Goal: Task Accomplishment & Management: Manage account settings

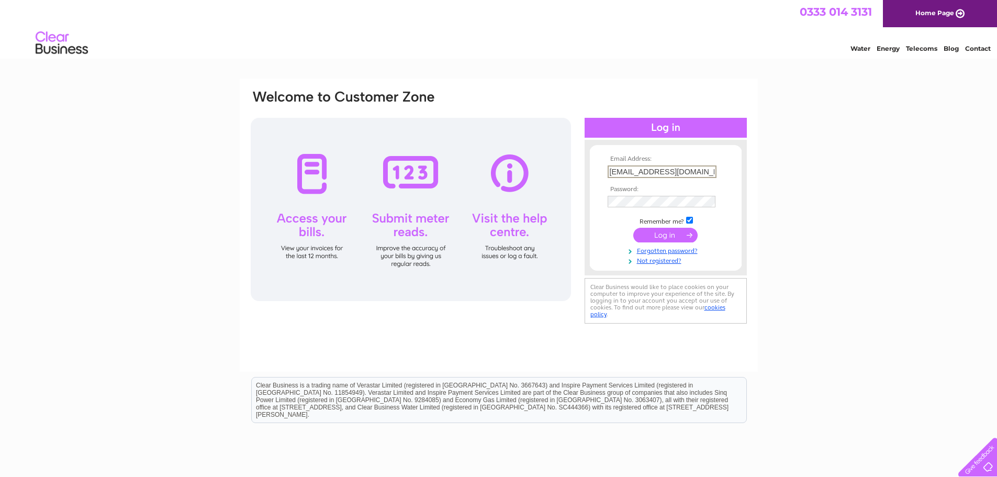
drag, startPoint x: 691, startPoint y: 173, endPoint x: 586, endPoint y: 172, distance: 105.7
click at [586, 172] on div "Email Address: ballantynesdairy@gmail.com Password:" at bounding box center [666, 207] width 162 height 115
drag, startPoint x: 714, startPoint y: 168, endPoint x: 707, endPoint y: 171, distance: 8.0
click at [707, 171] on input "ballantynesdairy@gmail.comm" at bounding box center [662, 171] width 109 height 13
type input "ballantynesdairy@gmail.com"
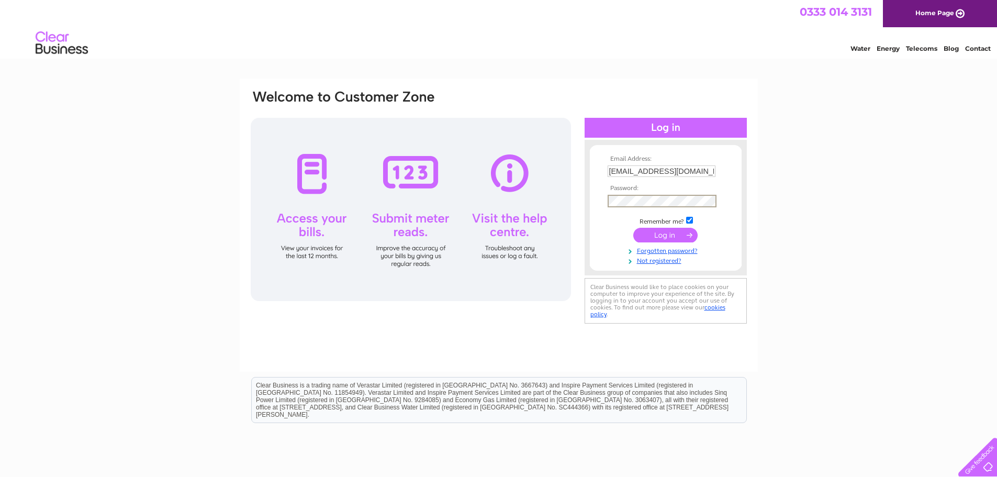
click at [596, 202] on form "Email Address: ballantynesdairy@gmail.com Password:" at bounding box center [666, 209] width 152 height 109
click at [860, 238] on div "Email Address: ballantynesdairy@gmail.com Password:" at bounding box center [498, 315] width 997 height 472
click at [682, 231] on input "submit" at bounding box center [665, 234] width 64 height 15
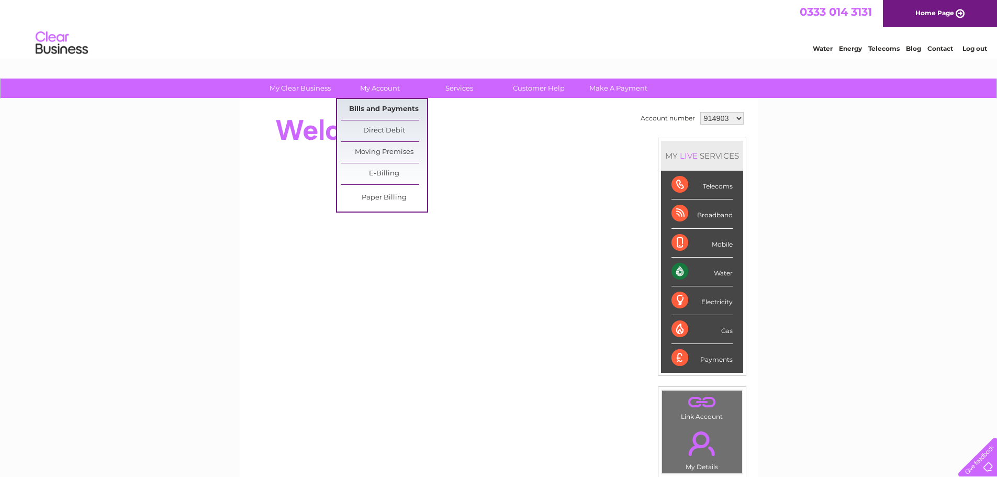
click at [391, 107] on link "Bills and Payments" at bounding box center [384, 109] width 86 height 21
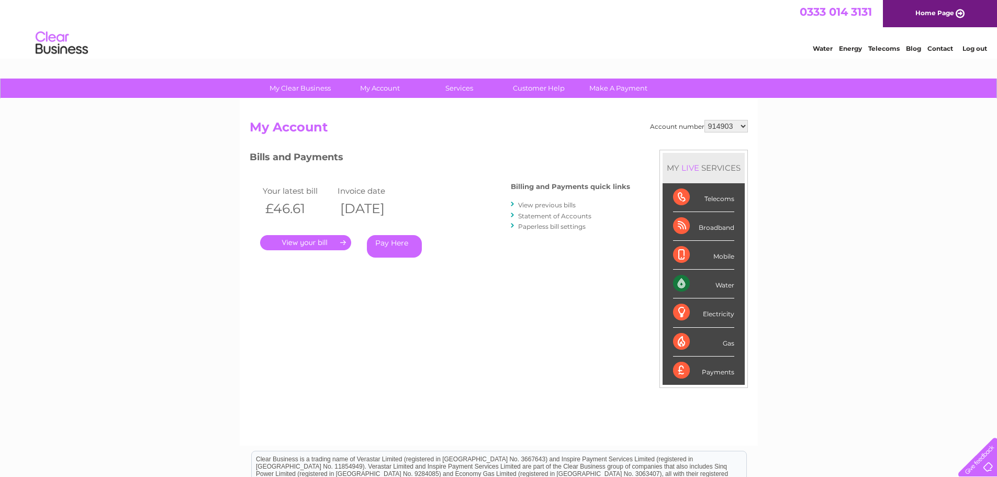
click at [526, 204] on link "View previous bills" at bounding box center [547, 205] width 58 height 8
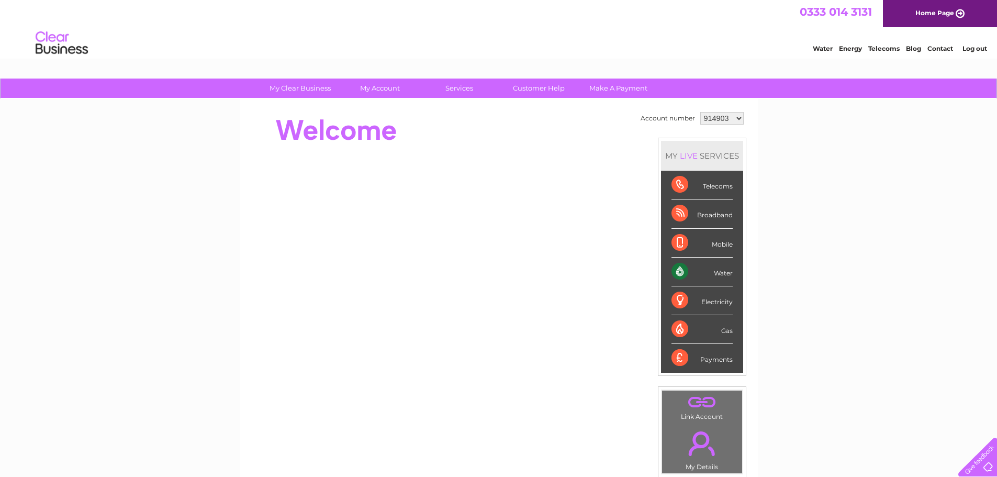
click at [735, 116] on select "914903 914904 994685 1151845" at bounding box center [721, 118] width 43 height 13
select select "914904"
click at [700, 112] on select "914903 914904 994685 1151845" at bounding box center [721, 118] width 43 height 13
drag, startPoint x: 0, startPoint y: 0, endPoint x: 737, endPoint y: 117, distance: 746.7
click at [737, 117] on select "914903 914904 994685 1151845" at bounding box center [721, 118] width 43 height 13
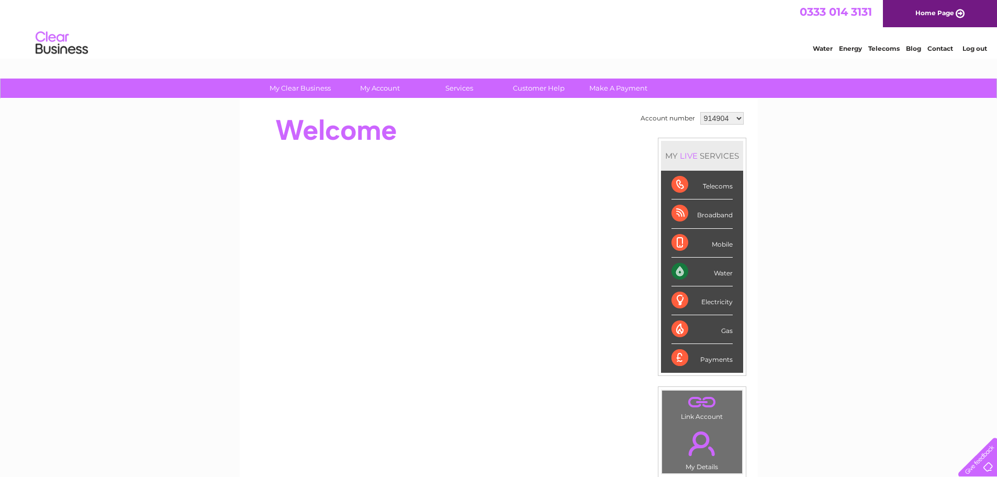
click at [692, 181] on div "Telecoms" at bounding box center [702, 185] width 61 height 29
click at [679, 185] on div "Telecoms" at bounding box center [702, 185] width 61 height 29
click at [735, 118] on select "914903 914904 994685 1151845" at bounding box center [721, 118] width 43 height 13
click at [700, 112] on select "914903 914904 994685 1151845" at bounding box center [721, 118] width 43 height 13
click at [797, 165] on div "My Clear Business Login Details My Details My Preferences Link Account My Accou…" at bounding box center [498, 373] width 997 height 588
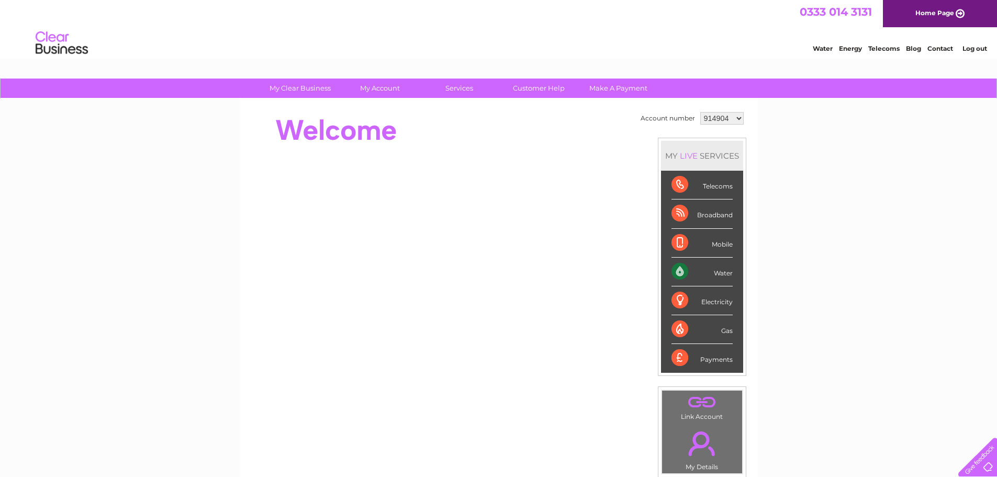
click at [734, 117] on select "914903 914904 994685 1151845" at bounding box center [721, 118] width 43 height 13
select select "994685"
click at [700, 112] on select "914903 914904 994685 1151845" at bounding box center [721, 118] width 43 height 13
click at [733, 115] on select "914903 914904 994685 1151845" at bounding box center [721, 118] width 43 height 13
select select "1151845"
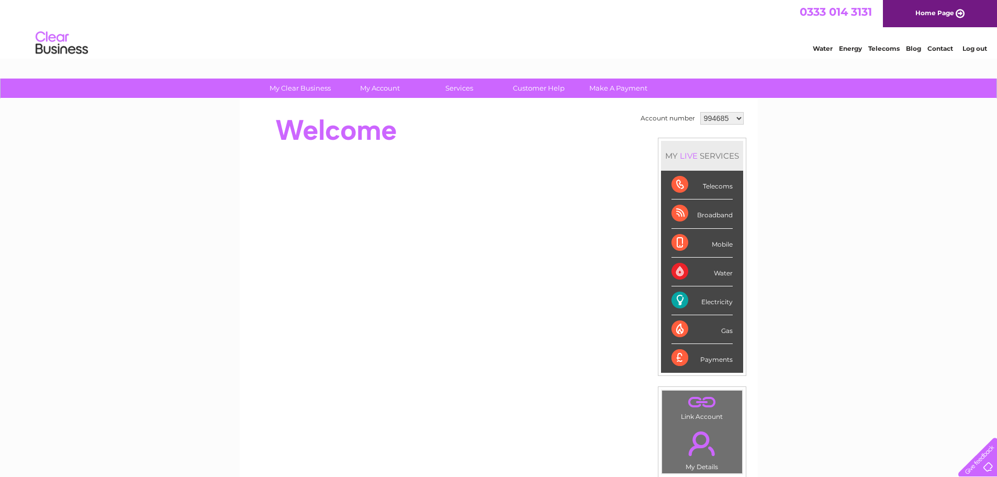
click at [700, 112] on select "914903 914904 994685 1151845" at bounding box center [721, 118] width 43 height 13
click at [567, 152] on div at bounding box center [440, 235] width 381 height 252
click at [817, 157] on div "My Clear Business Login Details My Details My Preferences Link Account My Accou…" at bounding box center [498, 373] width 997 height 588
click at [737, 116] on select "914903 914904 994685 1151845" at bounding box center [721, 118] width 43 height 13
select select "914904"
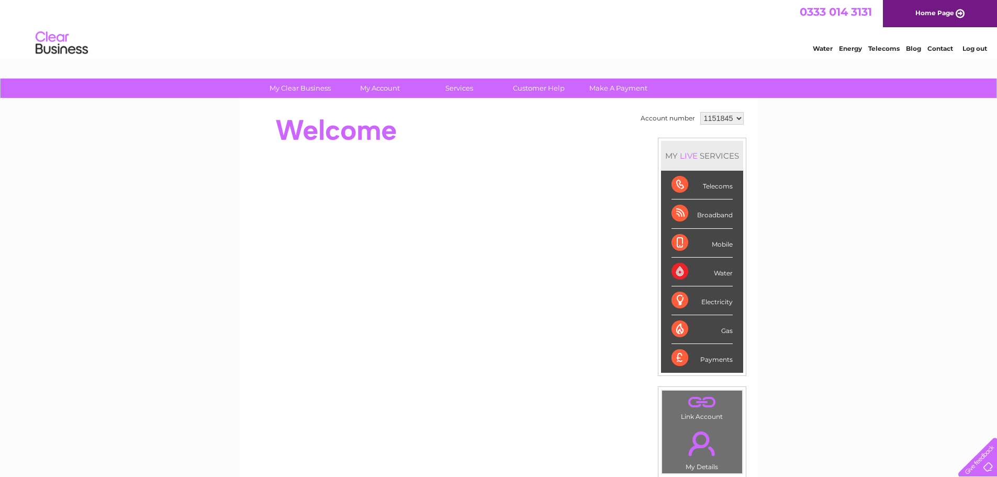
click at [700, 112] on select "914903 914904 994685 1151845" at bounding box center [721, 118] width 43 height 13
click at [735, 118] on select "914903 914904 994685 1151845" at bounding box center [721, 118] width 43 height 13
select select "914903"
click at [700, 112] on select "914903 914904 994685 1151845" at bounding box center [721, 118] width 43 height 13
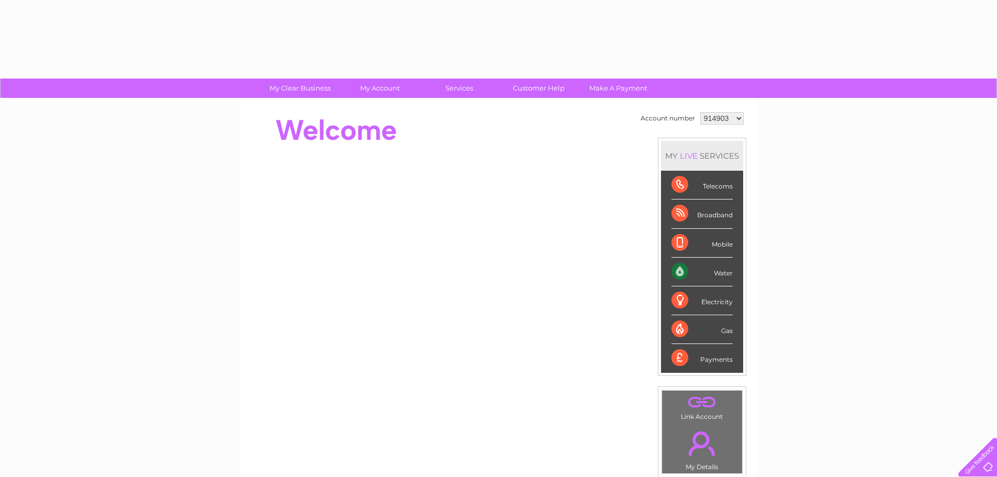
click at [592, 143] on div at bounding box center [440, 130] width 381 height 42
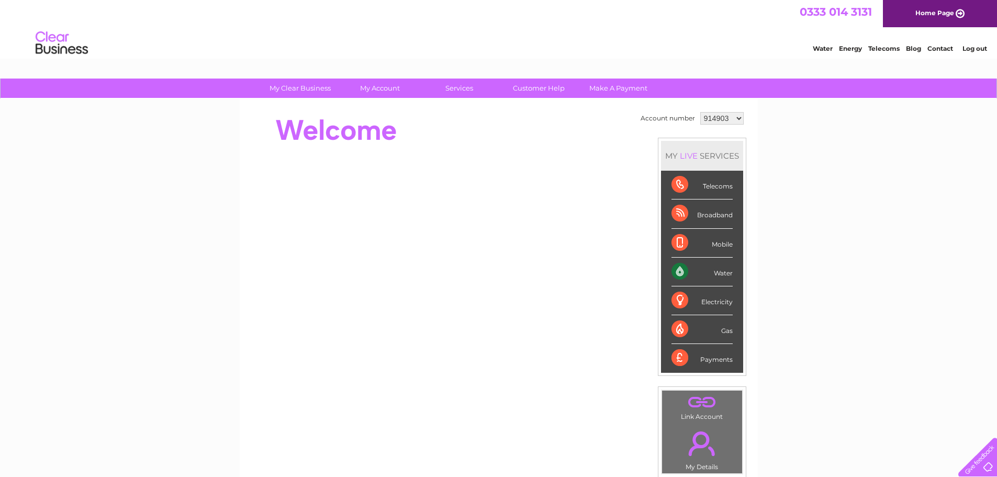
click at [734, 117] on select "914903 914904 994685 1151845" at bounding box center [721, 118] width 43 height 13
click at [782, 164] on div "My Clear Business Login Details My Details My Preferences Link Account My Accou…" at bounding box center [498, 373] width 997 height 588
click at [734, 115] on select "914903 914904 994685 1151845" at bounding box center [721, 118] width 43 height 13
select select "914904"
click at [700, 112] on select "914903 914904 994685 1151845" at bounding box center [721, 118] width 43 height 13
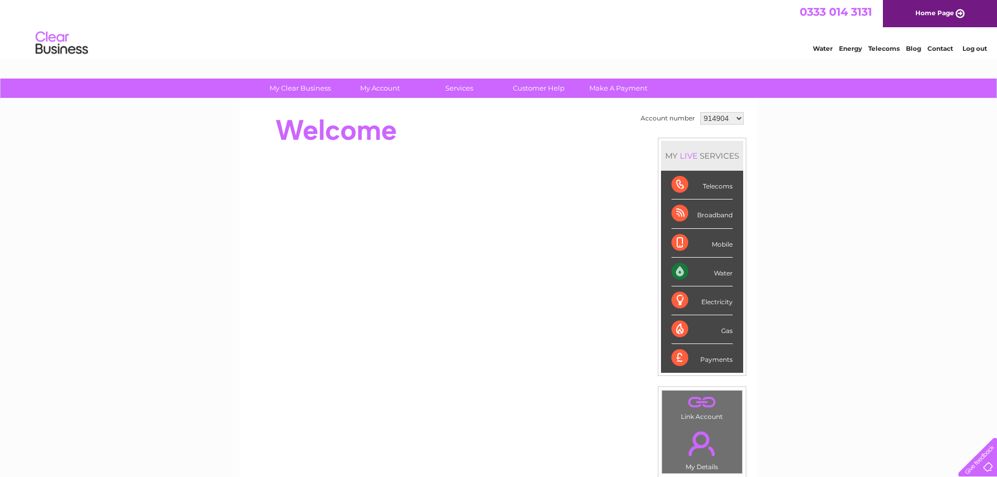
click at [388, 87] on link "My Account" at bounding box center [380, 88] width 86 height 19
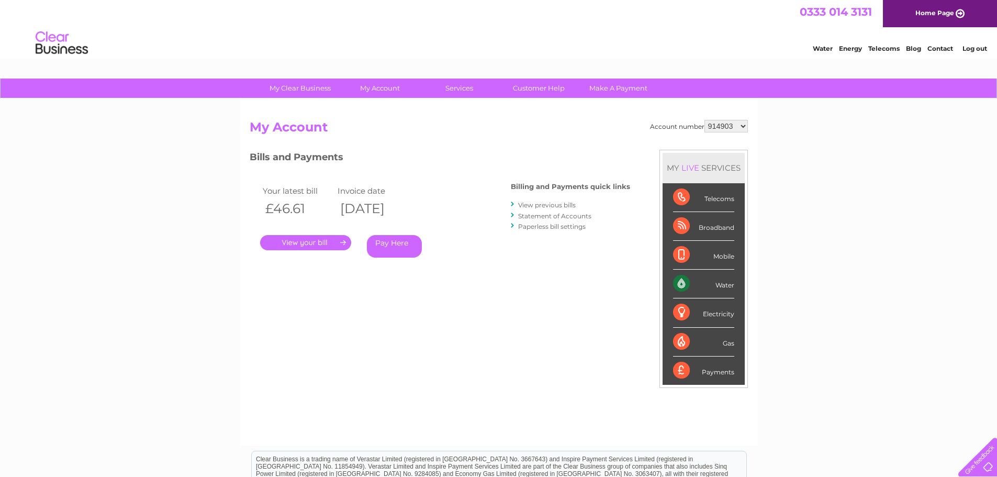
click at [742, 126] on select "914903 914904 994685 1151845" at bounding box center [726, 126] width 43 height 13
select select "914904"
click at [705, 120] on select "914903 914904 994685 1151845" at bounding box center [726, 126] width 43 height 13
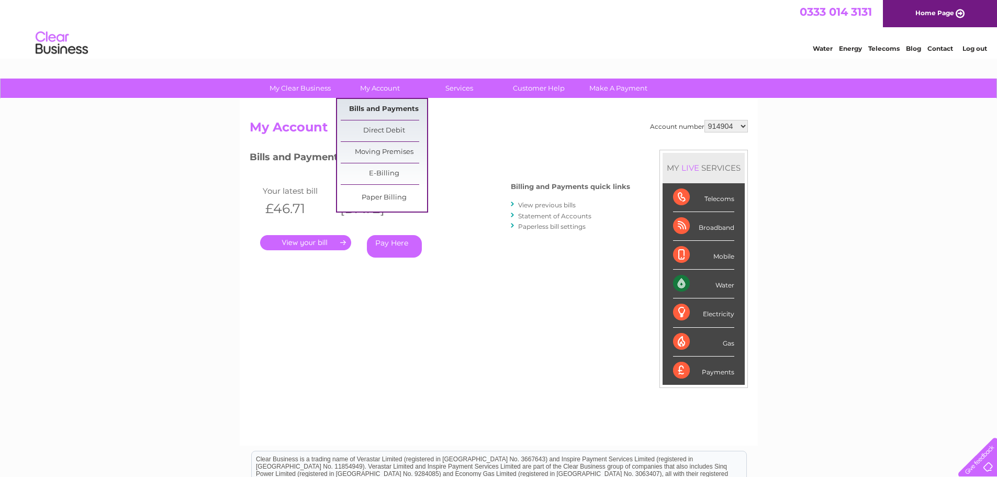
click at [391, 104] on link "Bills and Payments" at bounding box center [384, 109] width 86 height 21
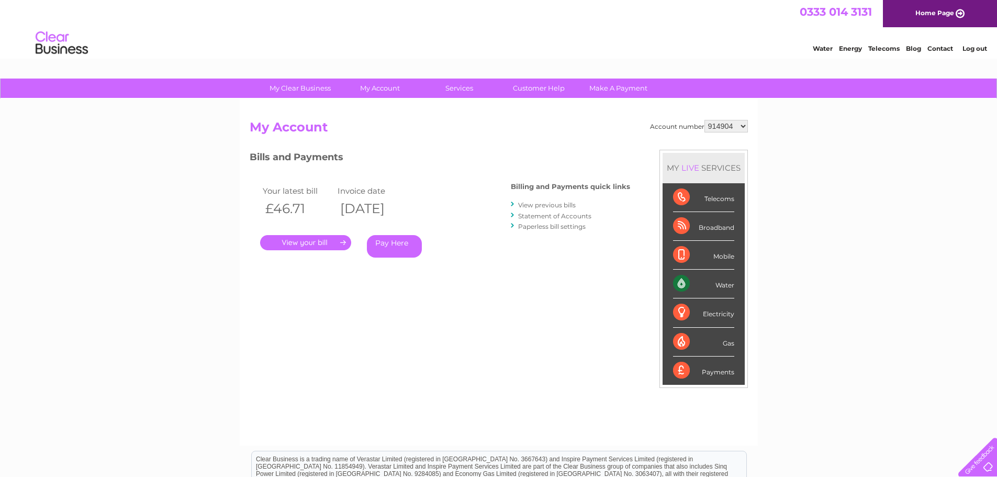
click at [704, 203] on div "Telecoms" at bounding box center [703, 197] width 61 height 29
click at [707, 194] on div "Telecoms" at bounding box center [703, 197] width 61 height 29
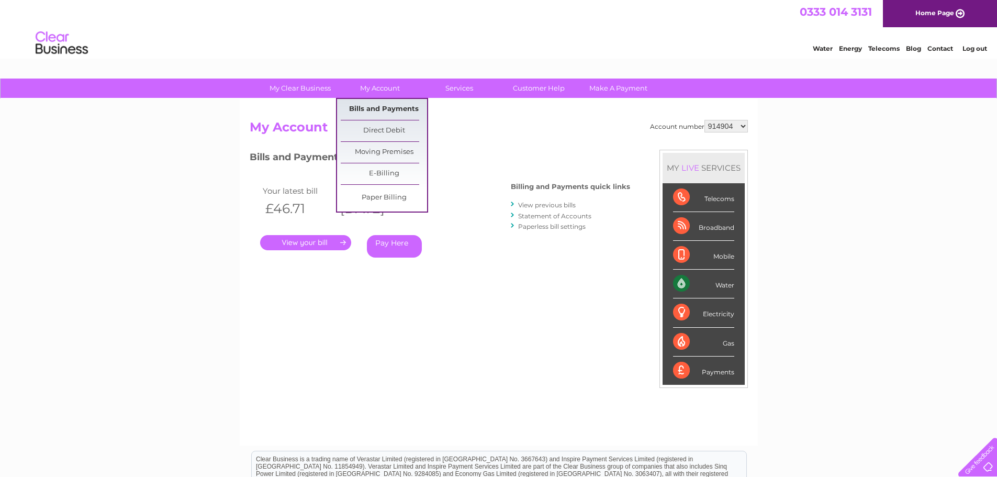
click at [403, 112] on link "Bills and Payments" at bounding box center [384, 109] width 86 height 21
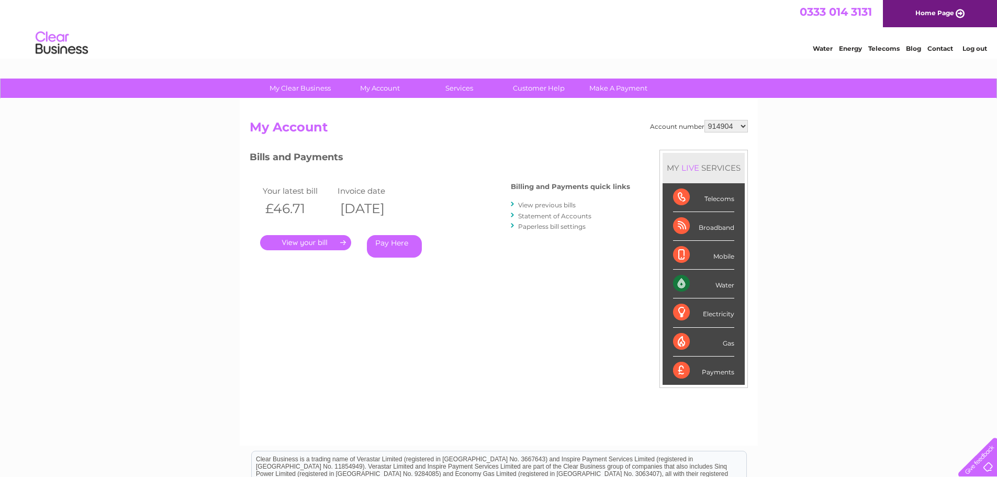
click at [740, 125] on select "914903 914904 994685 1151845" at bounding box center [726, 126] width 43 height 13
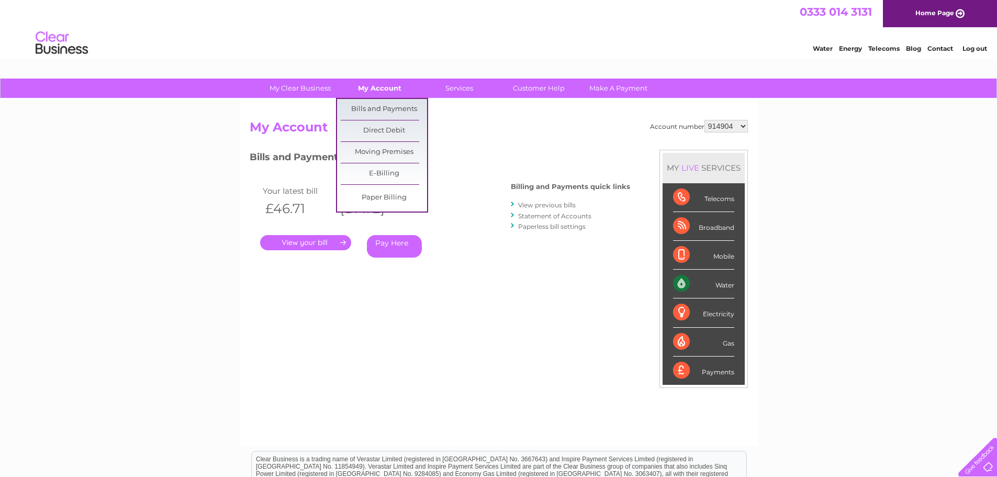
click at [389, 85] on link "My Account" at bounding box center [380, 88] width 86 height 19
click at [399, 109] on link "Bills and Payments" at bounding box center [384, 109] width 86 height 21
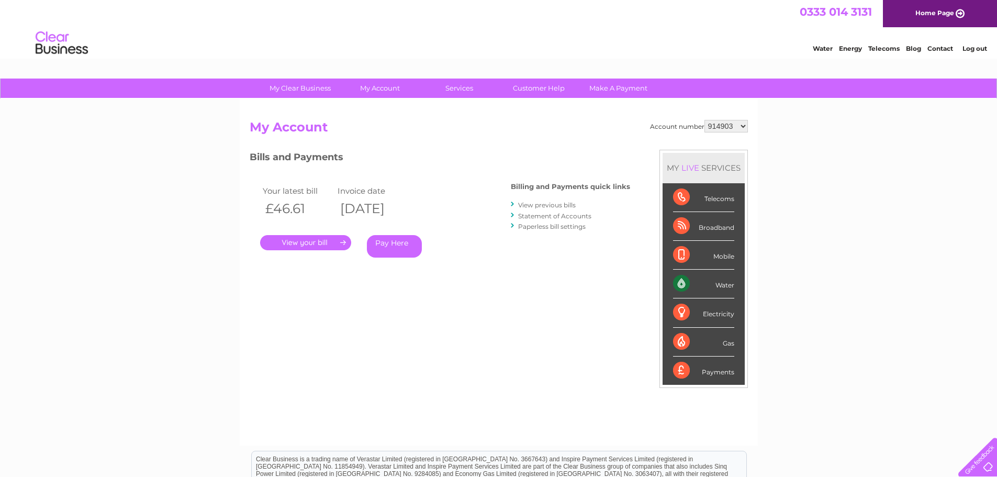
click at [730, 125] on select "914903 914904 994685 1151845" at bounding box center [726, 126] width 43 height 13
select select "1151845"
click at [705, 120] on select "914903 914904 994685 1151845" at bounding box center [726, 126] width 43 height 13
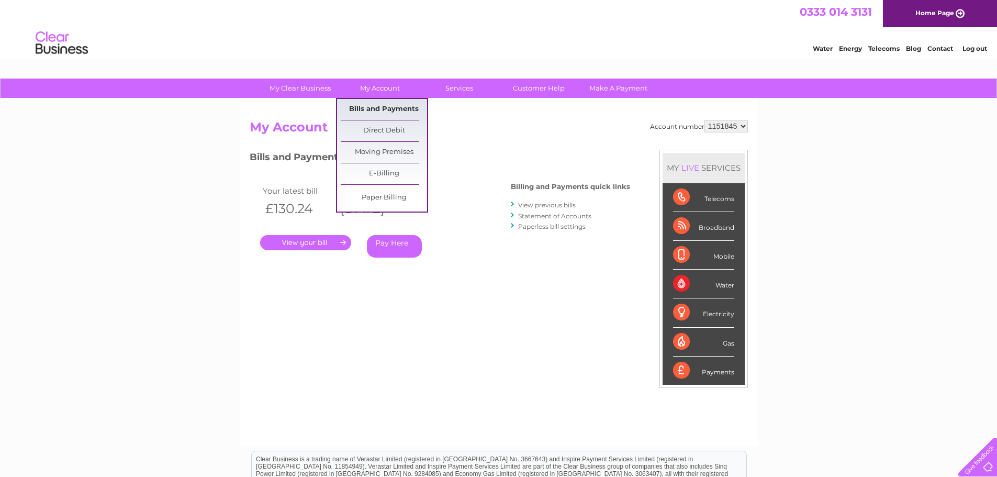
click at [386, 107] on link "Bills and Payments" at bounding box center [384, 109] width 86 height 21
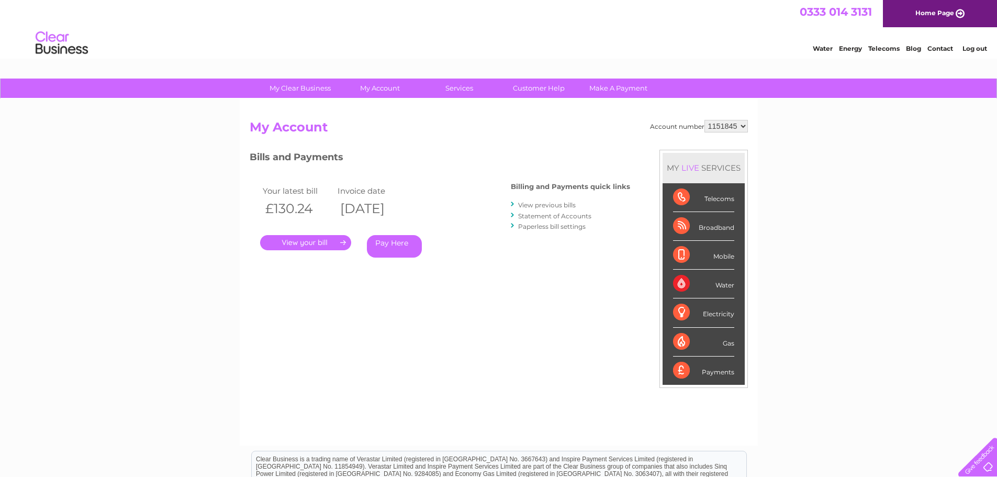
click at [322, 242] on link "." at bounding box center [305, 242] width 91 height 15
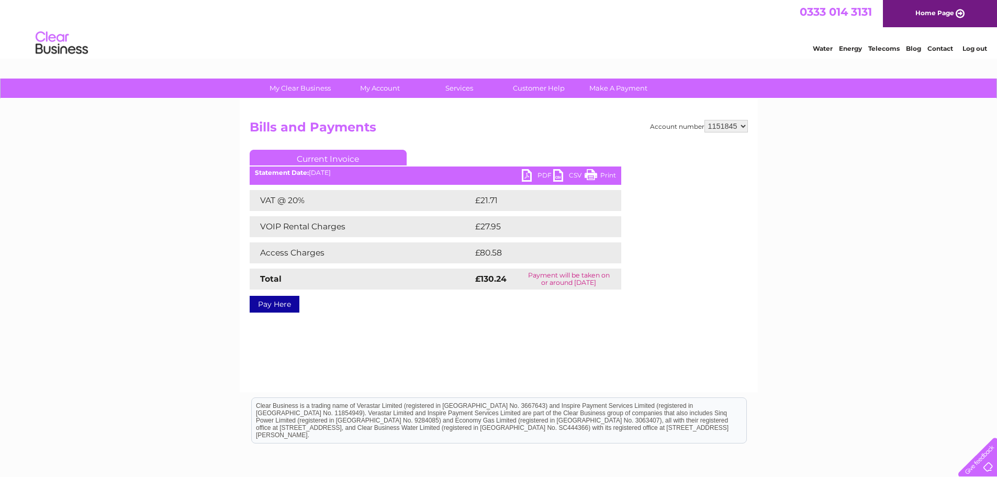
click at [562, 175] on link "CSV" at bounding box center [568, 176] width 31 height 15
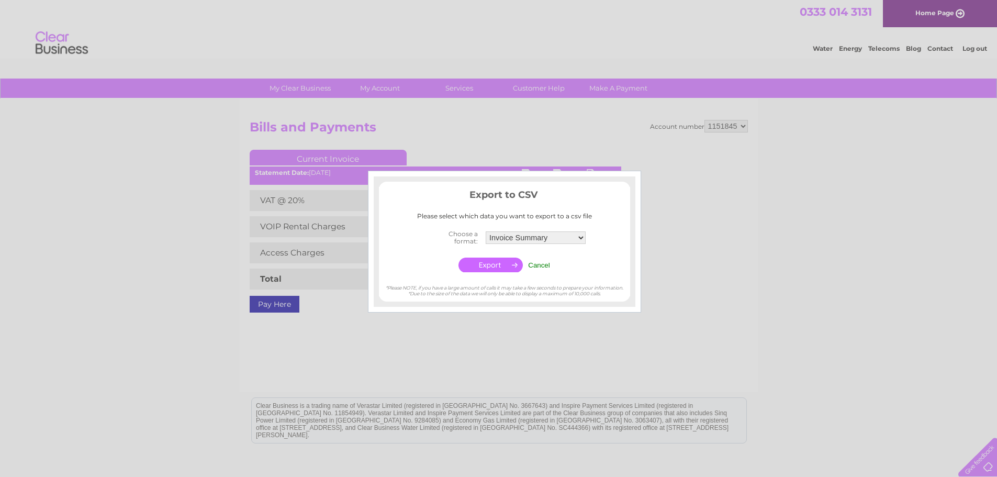
click at [607, 129] on div at bounding box center [498, 238] width 997 height 477
click at [540, 263] on input "Cancel" at bounding box center [539, 265] width 22 height 8
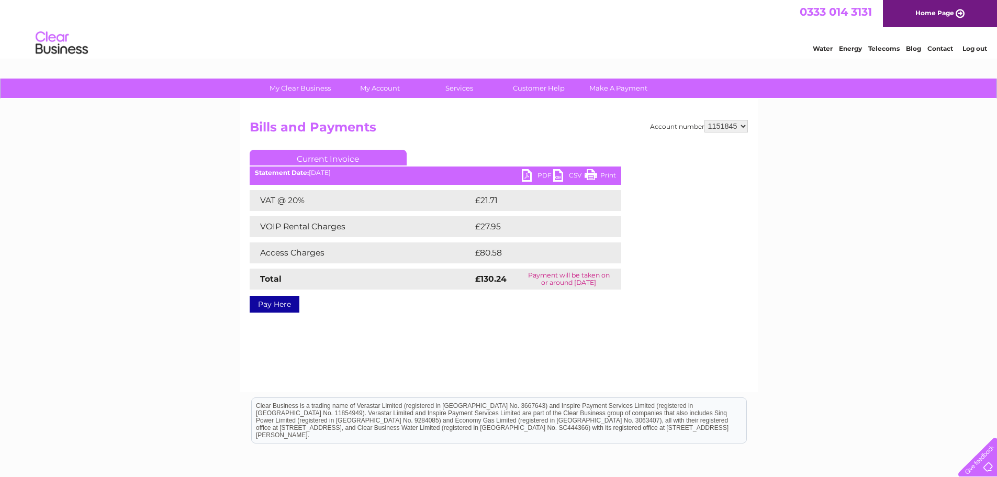
click at [524, 176] on link "PDF" at bounding box center [537, 176] width 31 height 15
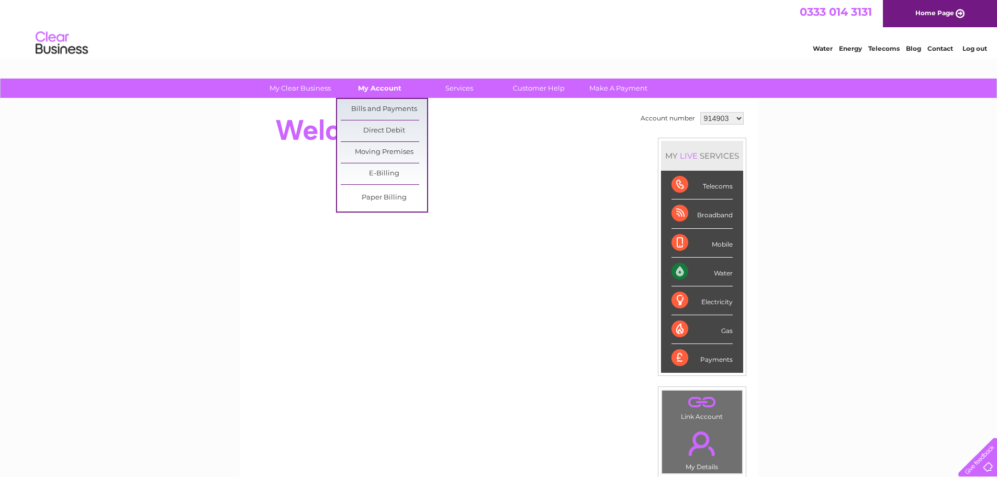
click at [393, 87] on link "My Account" at bounding box center [380, 88] width 86 height 19
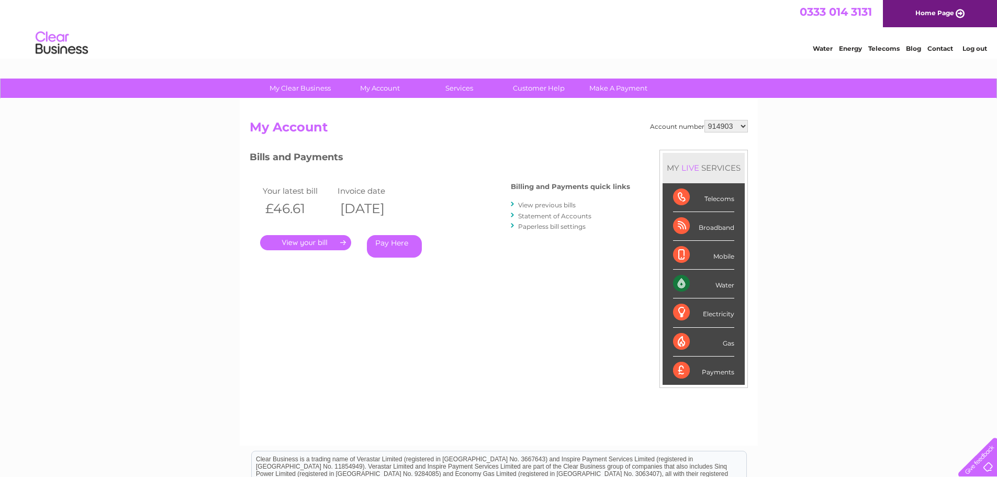
click at [548, 226] on link "Paperless bill settings" at bounding box center [552, 226] width 68 height 8
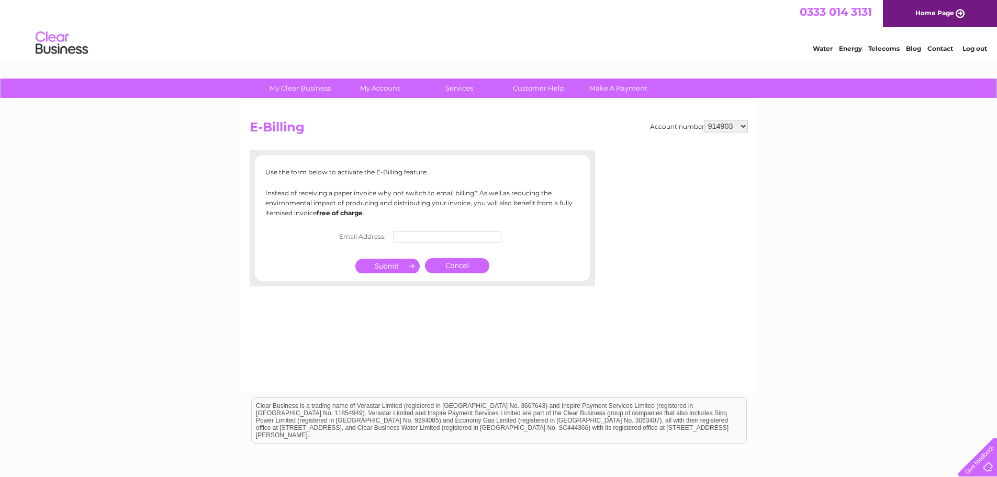
click at [401, 236] on input "text" at bounding box center [448, 237] width 108 height 12
type input "ballantynesdairy@gmail.com"
click at [385, 267] on input "submit" at bounding box center [387, 267] width 64 height 15
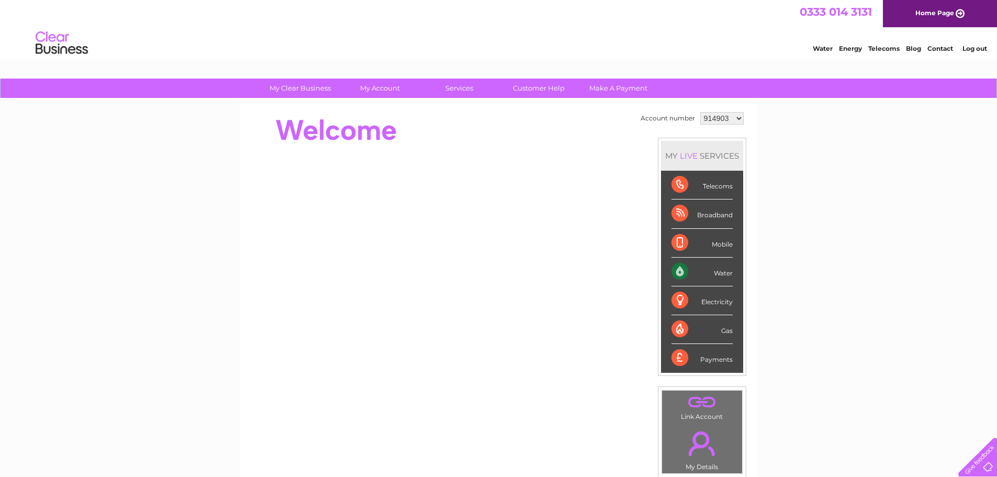
click at [736, 117] on select "914903 914904 994685 1151845" at bounding box center [721, 118] width 43 height 13
select select "994685"
click at [700, 112] on select "914903 914904 994685 1151845" at bounding box center [721, 118] width 43 height 13
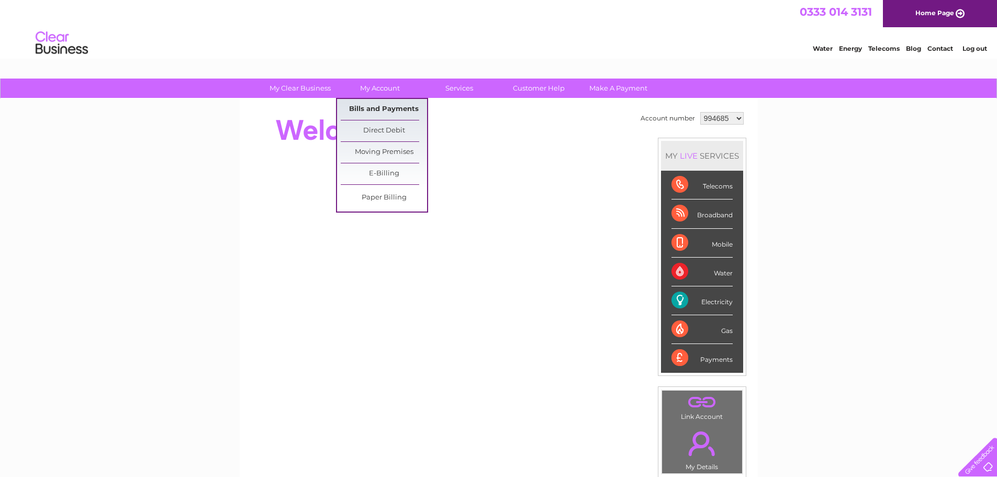
click at [387, 106] on link "Bills and Payments" at bounding box center [384, 109] width 86 height 21
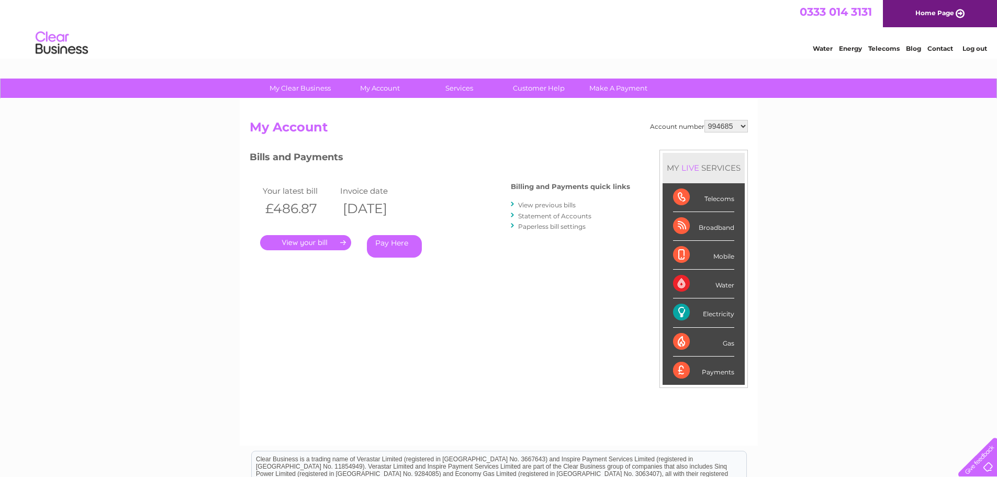
click at [531, 204] on link "View previous bills" at bounding box center [547, 205] width 58 height 8
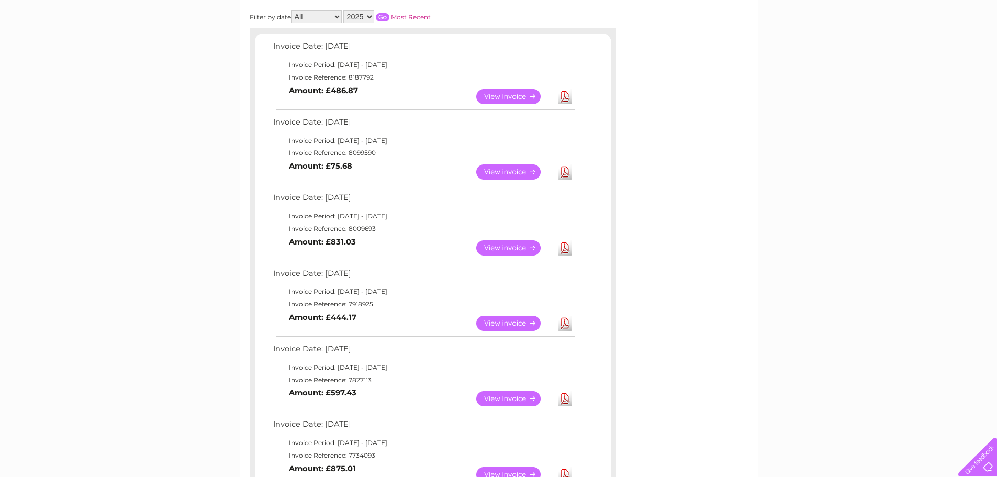
scroll to position [52, 0]
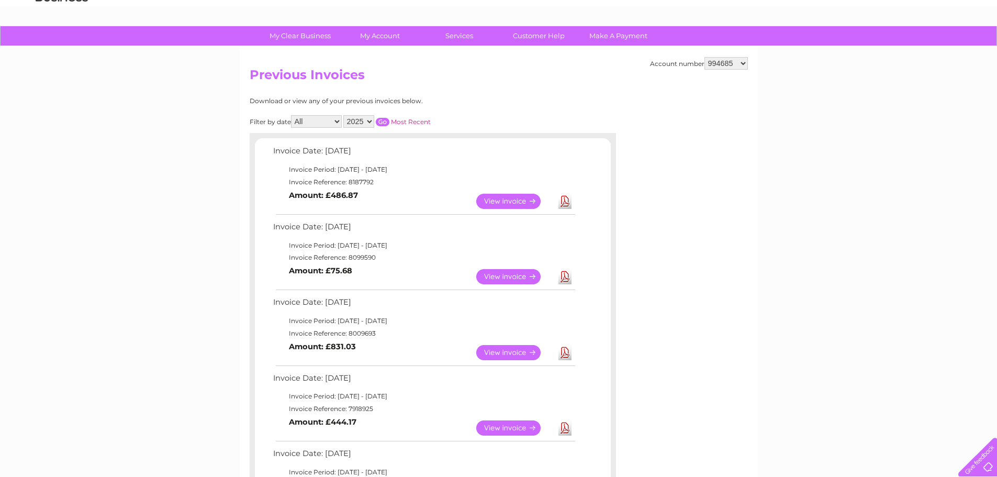
click at [510, 199] on link "View" at bounding box center [514, 201] width 77 height 15
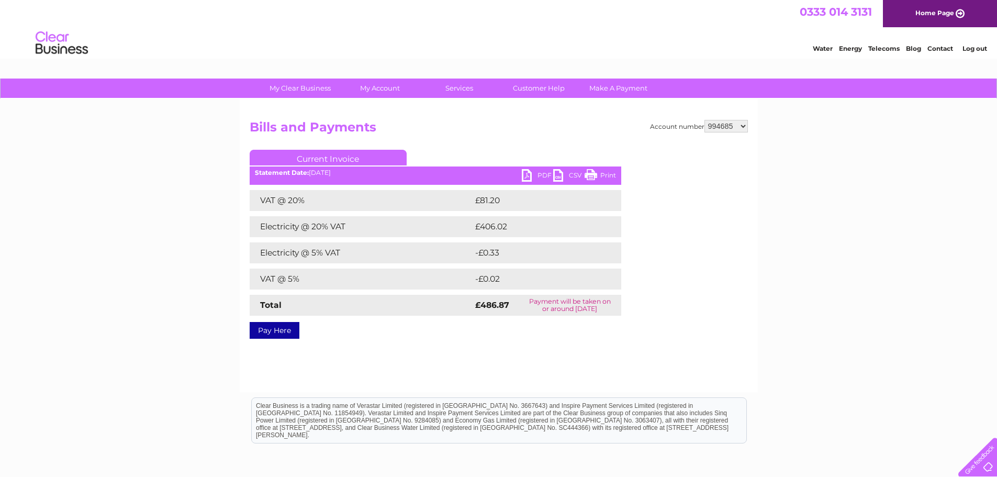
click at [526, 173] on link "PDF" at bounding box center [537, 176] width 31 height 15
